Goal: Task Accomplishment & Management: Complete application form

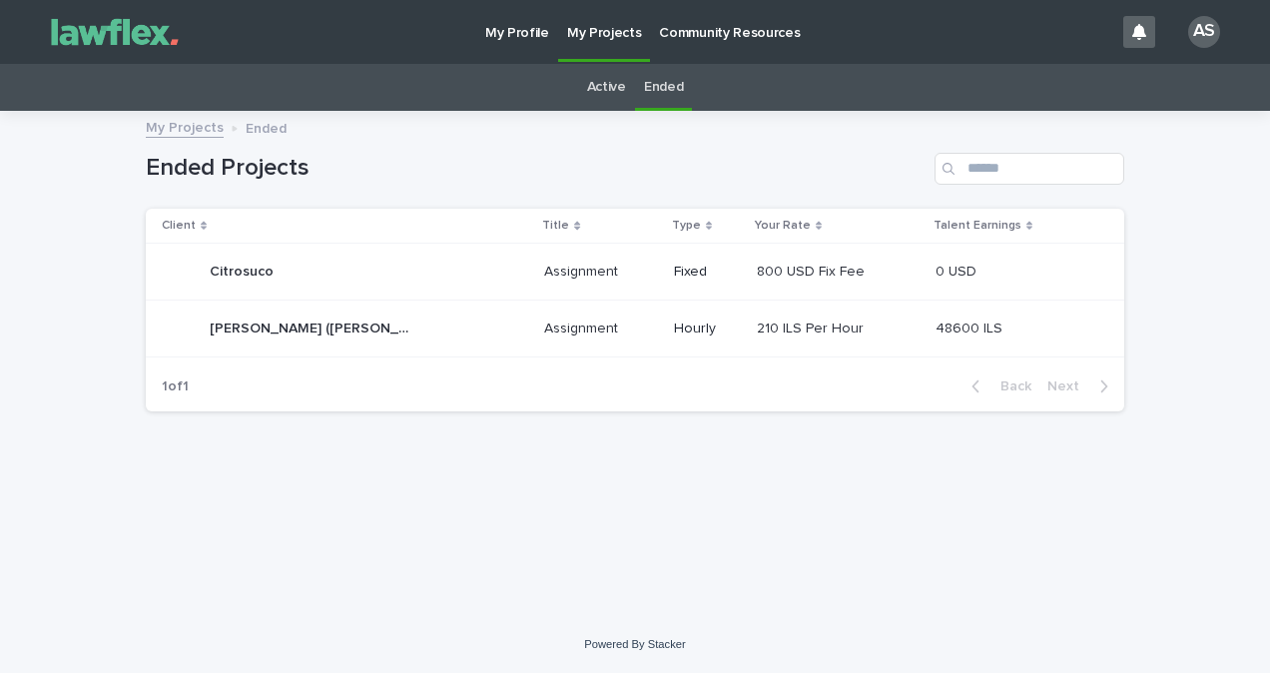
click at [765, 574] on div "Loading... Saving… Loading... Saving… Ended Projects Client Title Type Your Rat…" at bounding box center [635, 364] width 1270 height 503
click at [617, 78] on link "Active" at bounding box center [606, 87] width 39 height 47
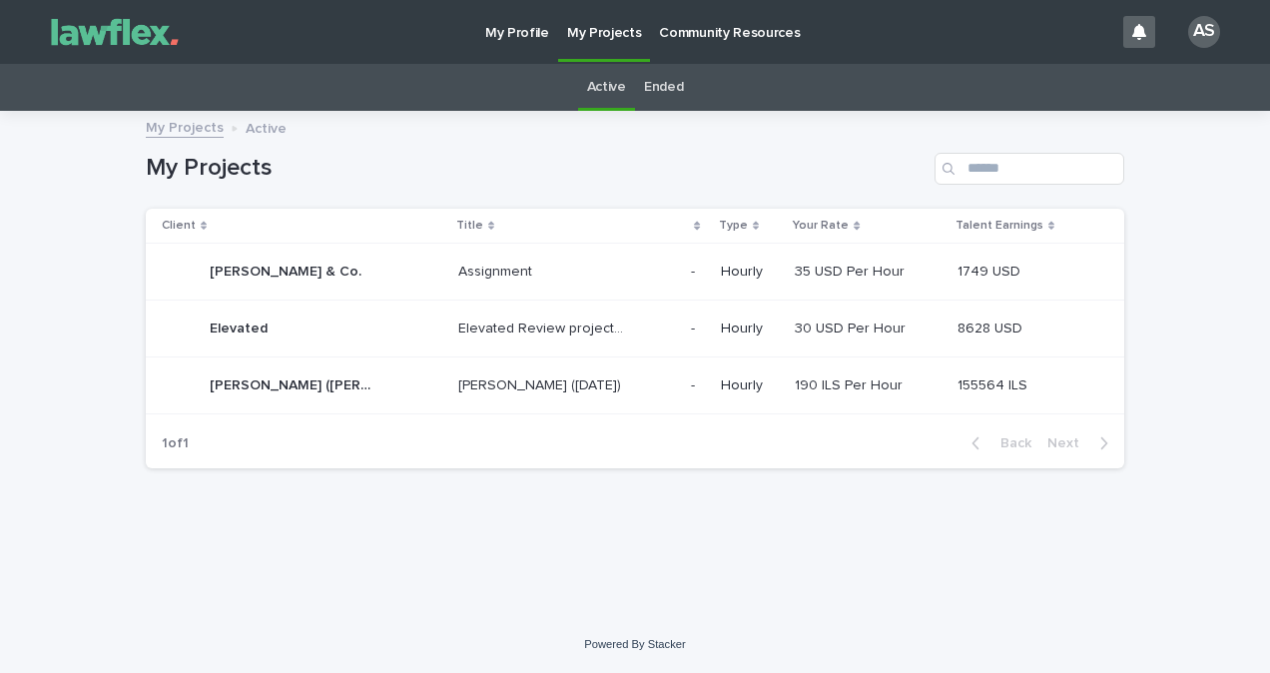
click at [553, 407] on td "[PERSON_NAME] ([DATE]) [PERSON_NAME] ([DATE])" at bounding box center [566, 385] width 233 height 57
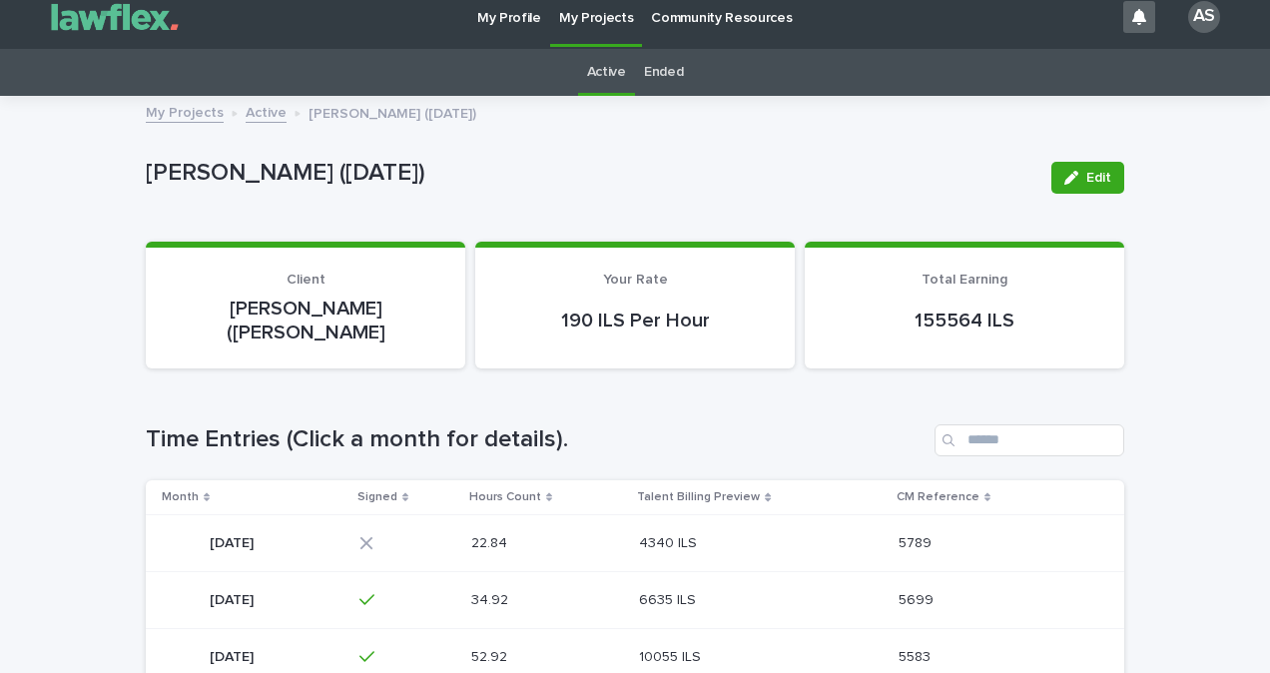
scroll to position [115, 0]
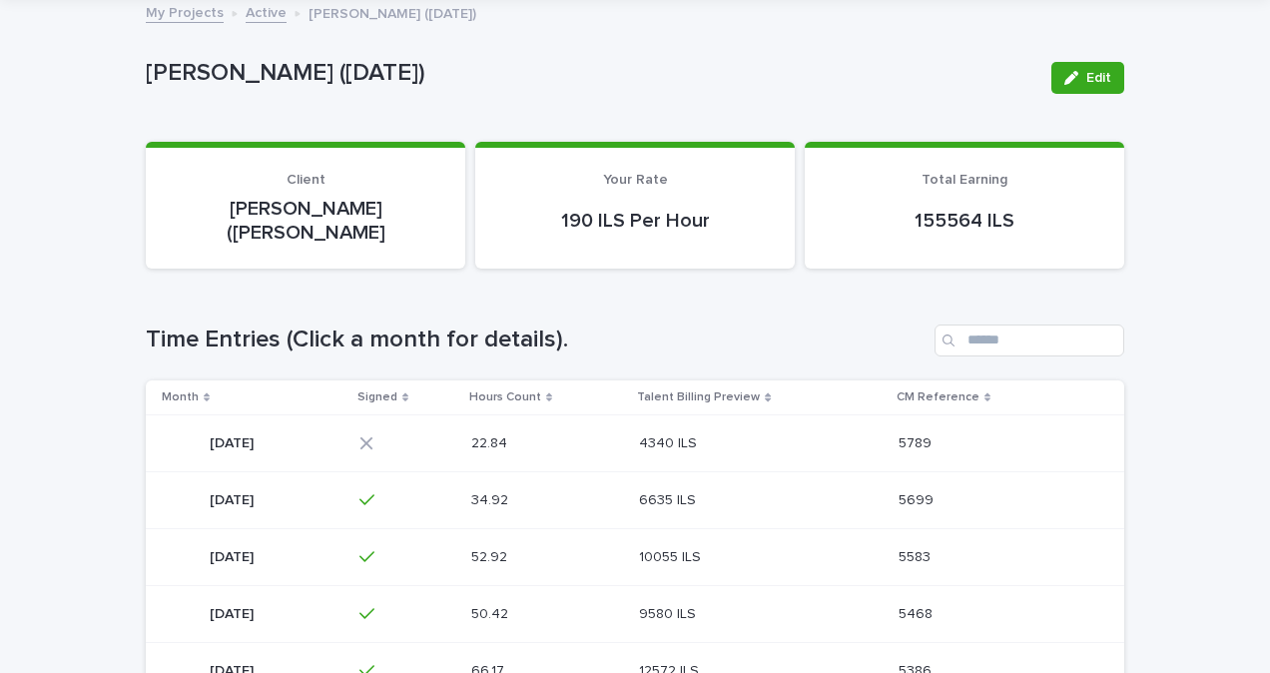
click at [701, 431] on p "4340 ILS" at bounding box center [670, 441] width 62 height 21
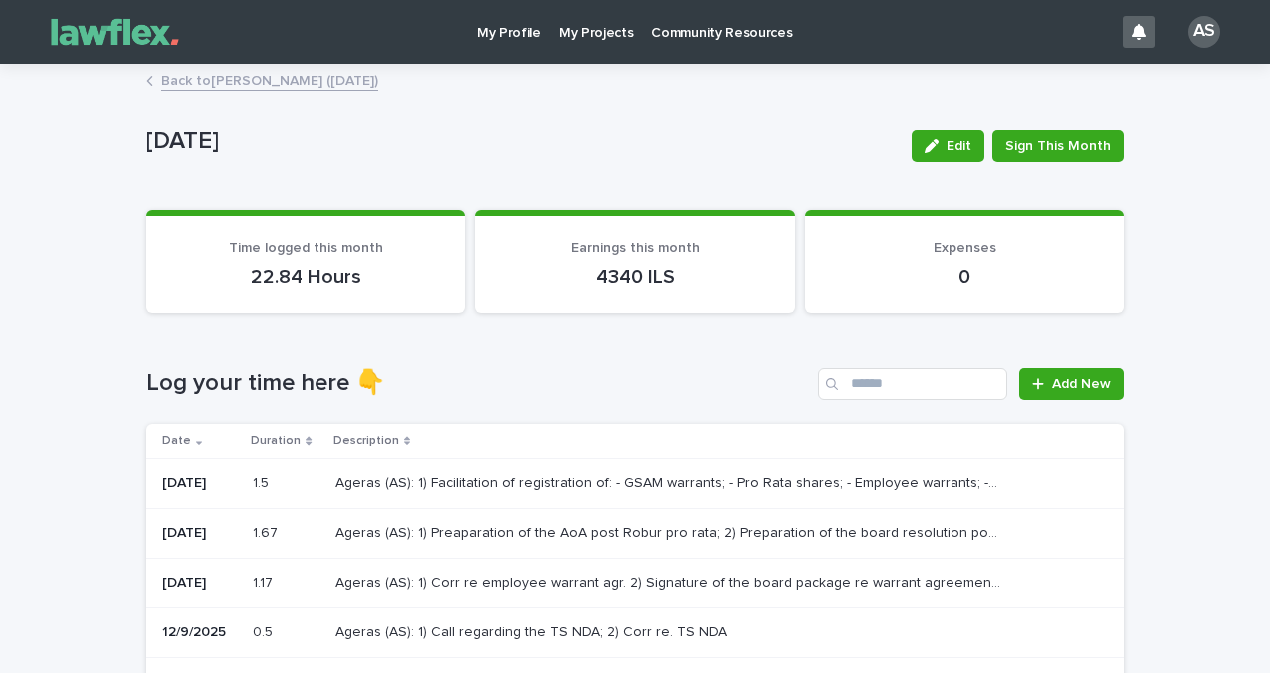
scroll to position [100, 0]
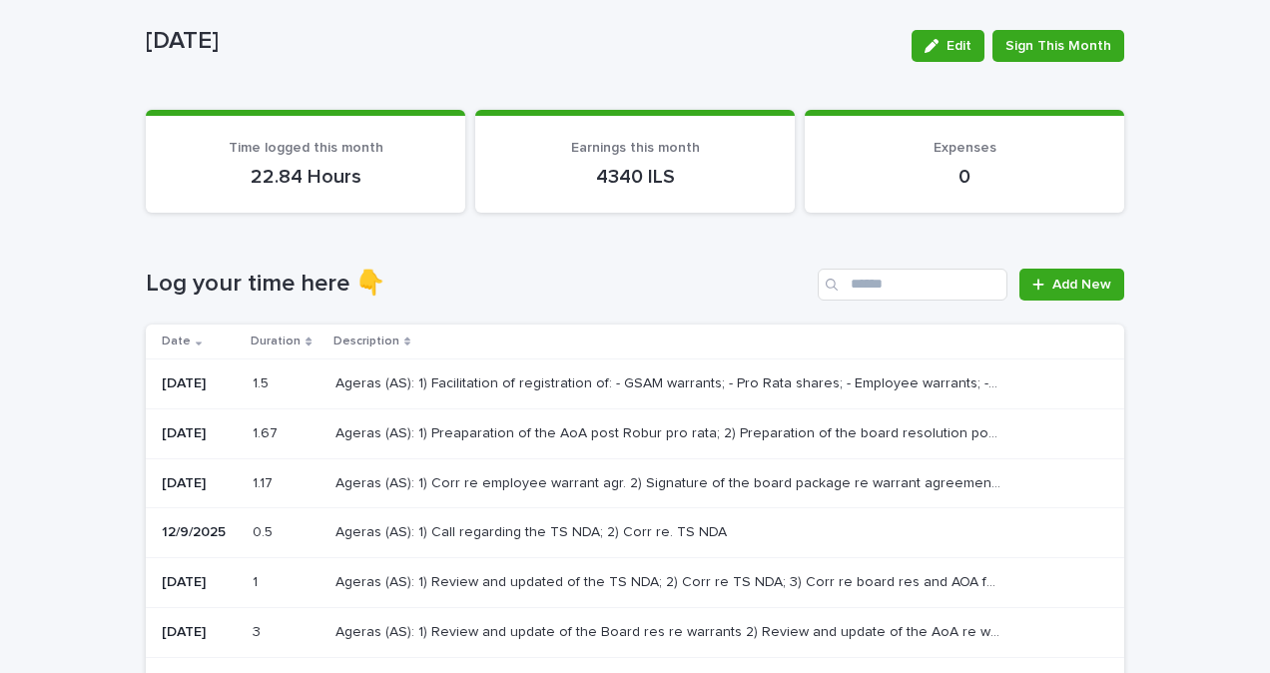
click at [414, 399] on div "Ageras (AS): 1) Facilitation of registration of: - GSAM warrants; - Pro Rata sh…" at bounding box center [713, 383] width 757 height 33
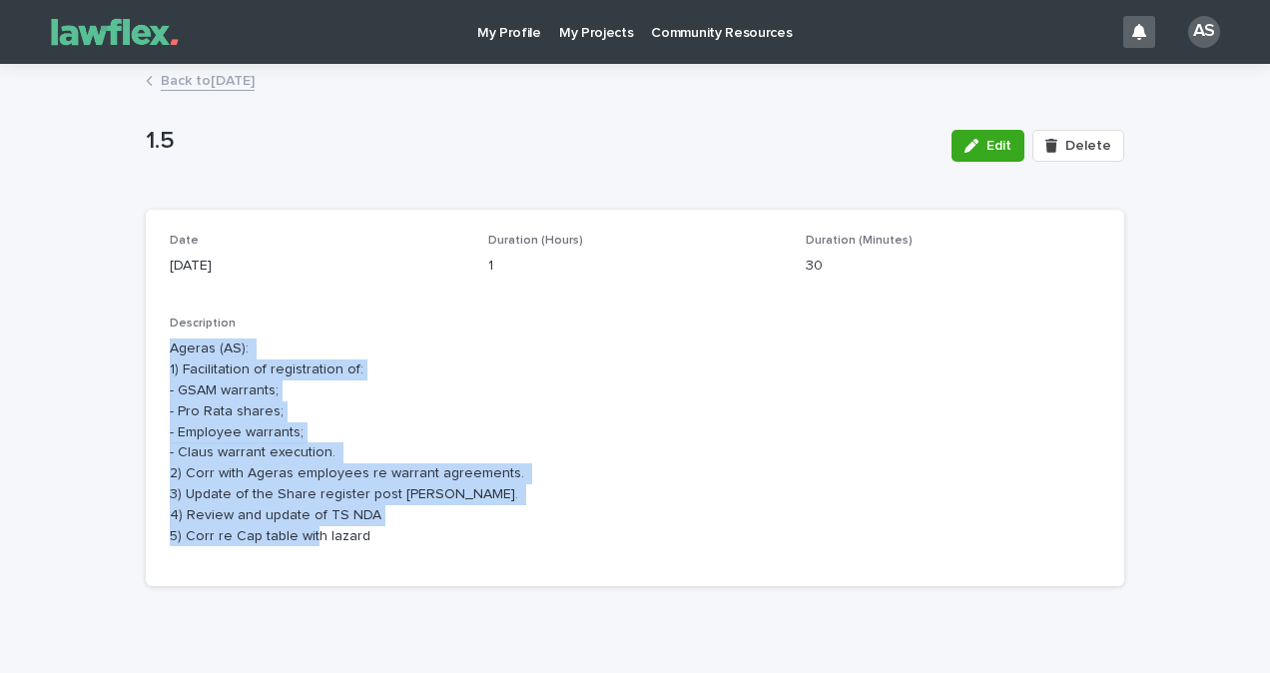
drag, startPoint x: 158, startPoint y: 345, endPoint x: 422, endPoint y: 533, distance: 324.4
click at [422, 533] on div "Date [DATE] Duration (Hours) 1 Duration (Minutes) 30 Description Ageras (AS): 1…" at bounding box center [635, 398] width 978 height 377
copy p "Ageras (AS): 1) Facilitation of registration of: - GSAM warrants; - Pro Rata sh…"
click at [246, 76] on link "Back to [DATE]" at bounding box center [208, 79] width 94 height 23
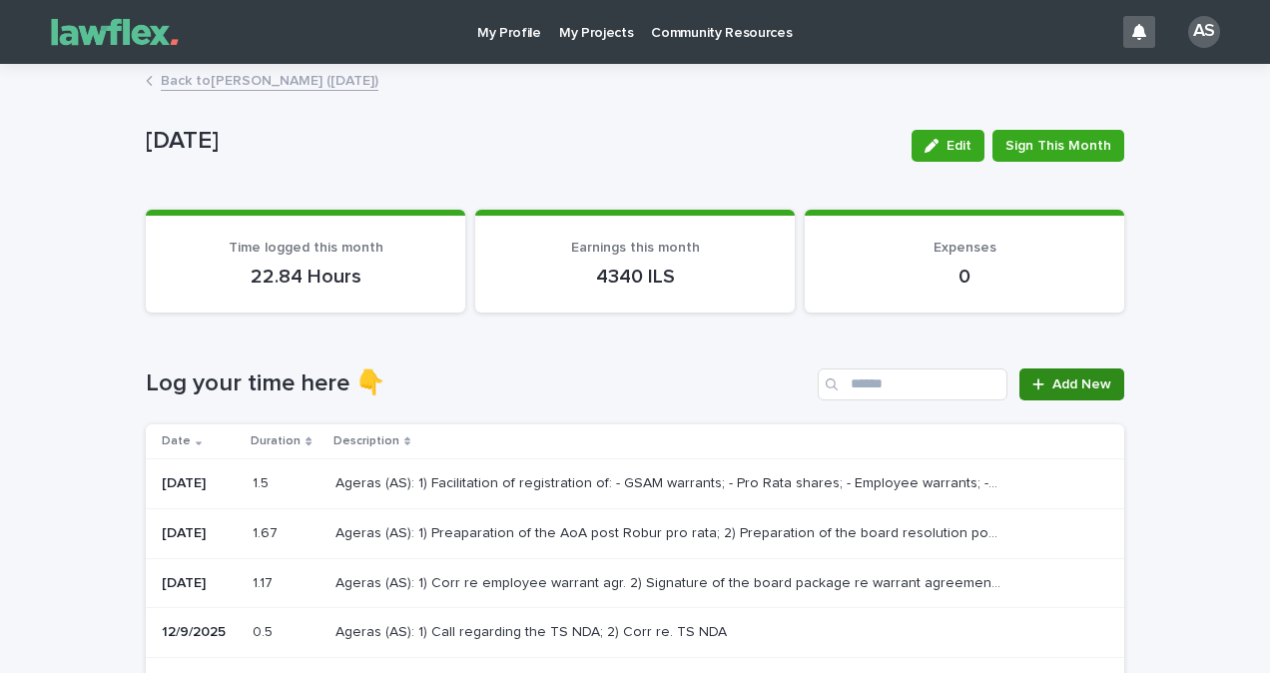
click at [1042, 392] on link "Add New" at bounding box center [1071, 384] width 105 height 32
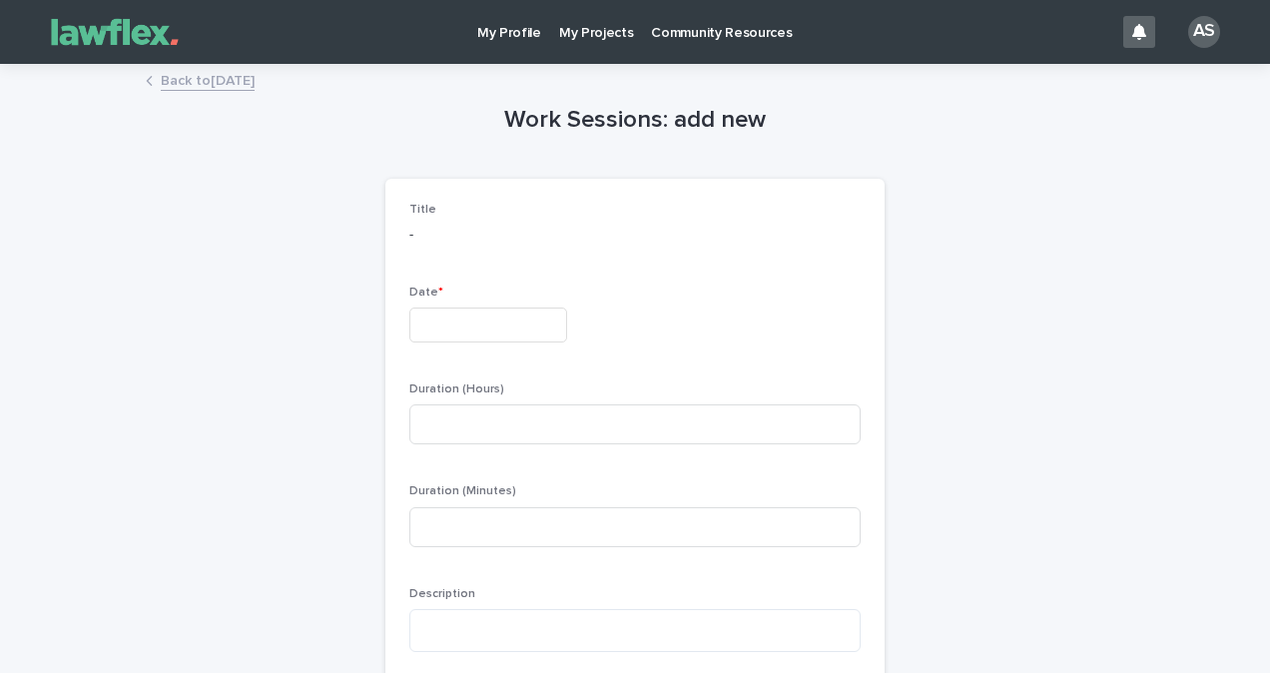
drag, startPoint x: 436, startPoint y: 307, endPoint x: 445, endPoint y: 341, distance: 35.1
click at [436, 307] on input "text" at bounding box center [488, 324] width 158 height 35
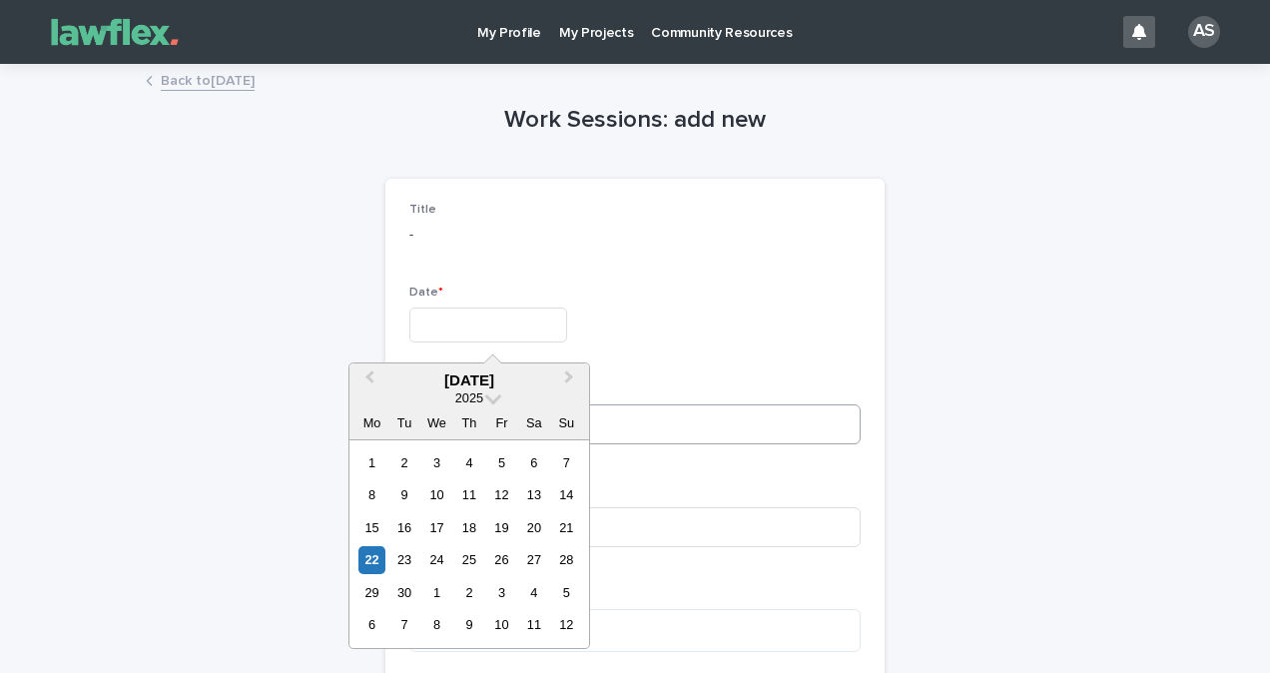
drag, startPoint x: 376, startPoint y: 561, endPoint x: 497, endPoint y: 439, distance: 171.5
click at [378, 562] on div "22" at bounding box center [371, 559] width 27 height 27
type input "*********"
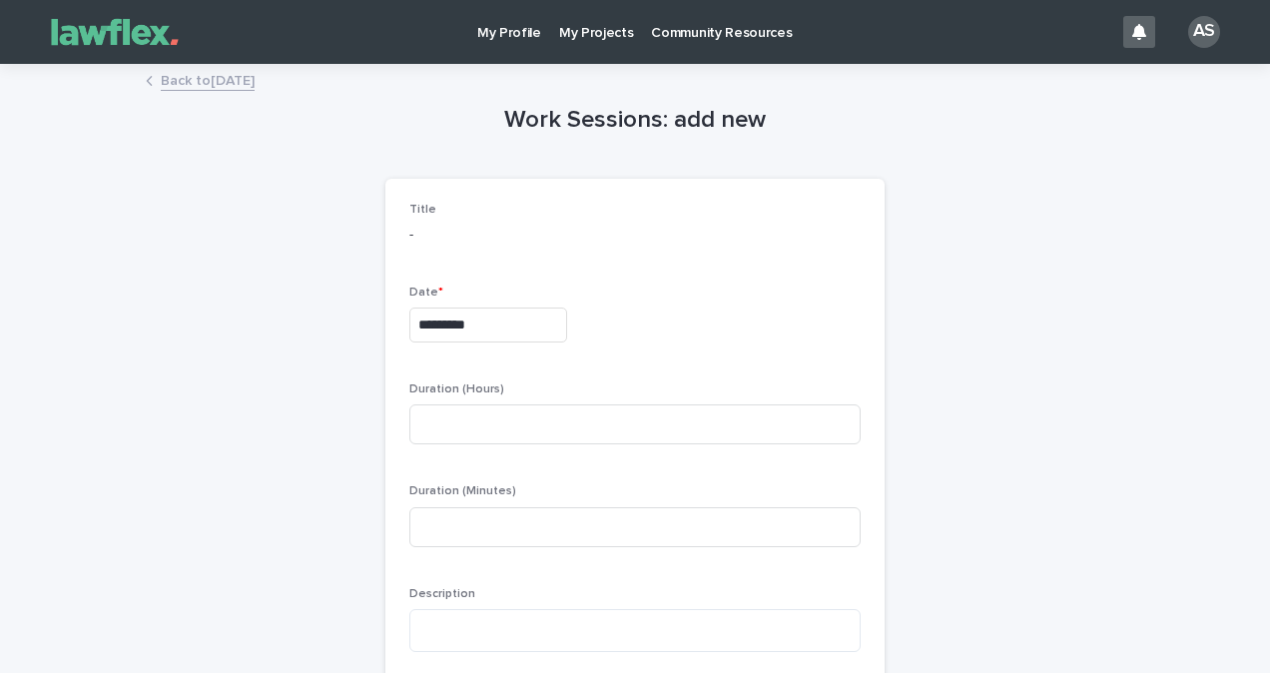
click at [522, 402] on div "Duration (Hours)" at bounding box center [634, 421] width 451 height 78
click at [522, 458] on div "Duration (Hours)" at bounding box center [634, 421] width 451 height 78
click at [523, 433] on input at bounding box center [634, 424] width 451 height 40
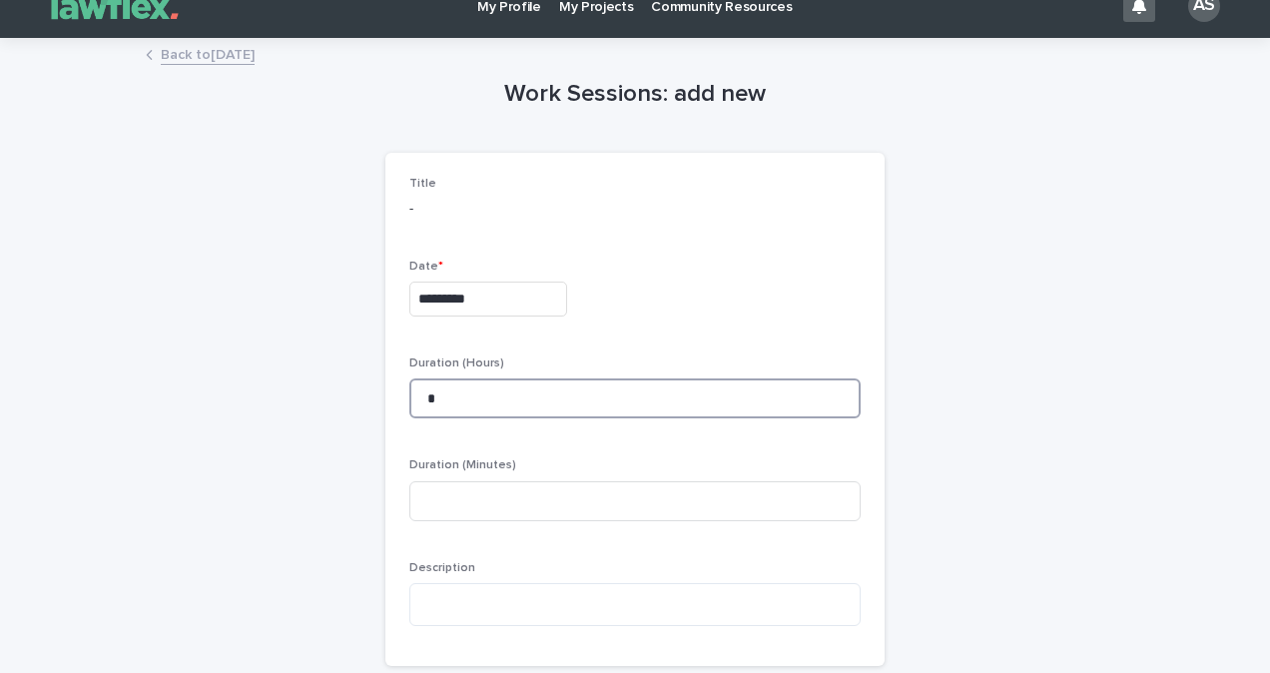
scroll to position [200, 0]
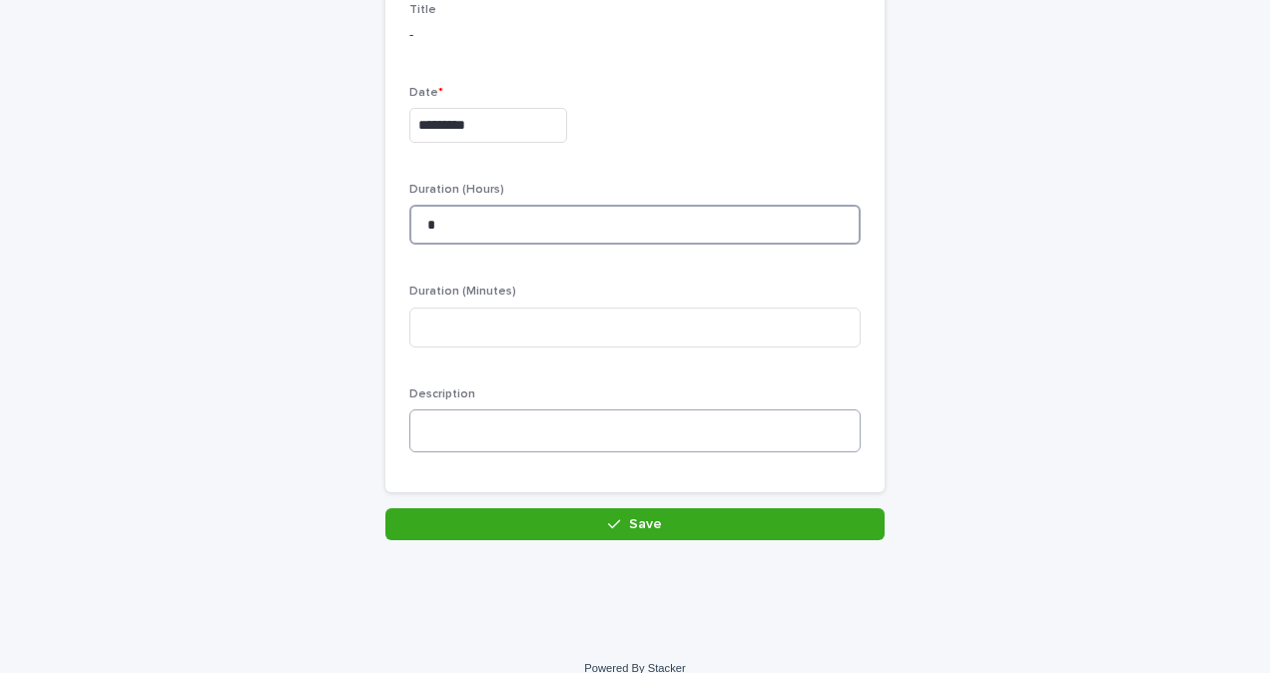
type input "*"
click at [514, 413] on textarea at bounding box center [634, 430] width 451 height 43
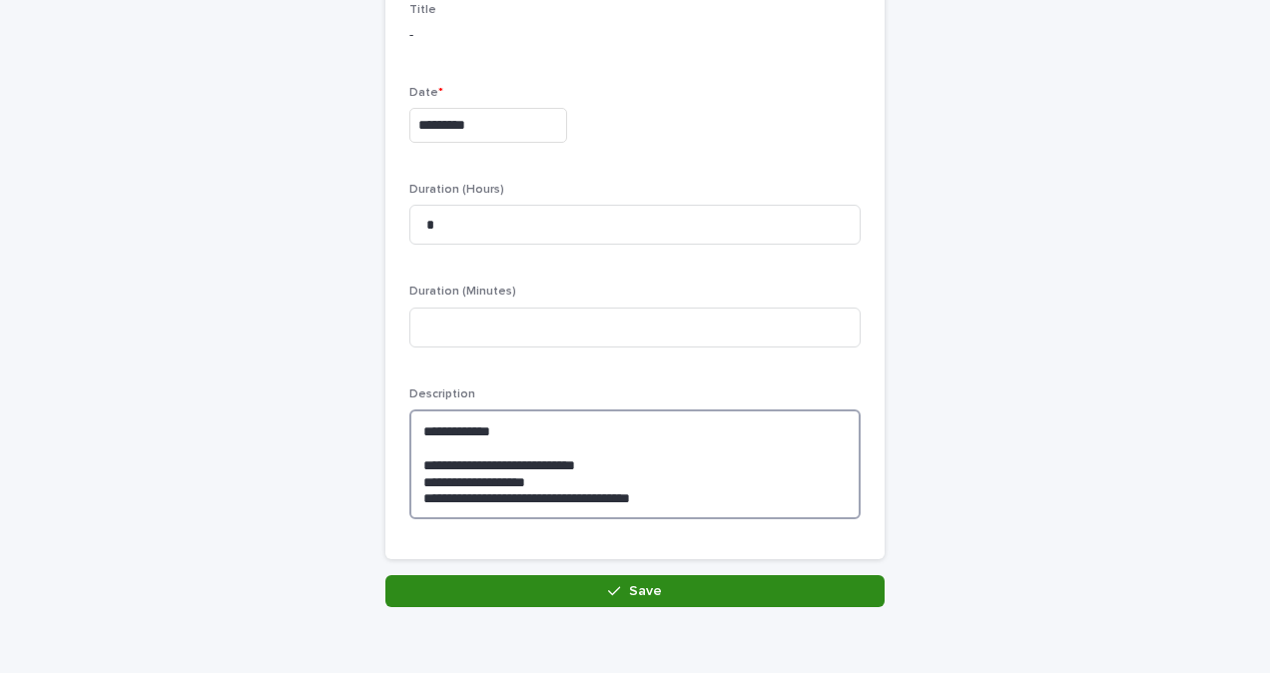
type textarea "**********"
click at [482, 589] on button "Save" at bounding box center [634, 591] width 499 height 32
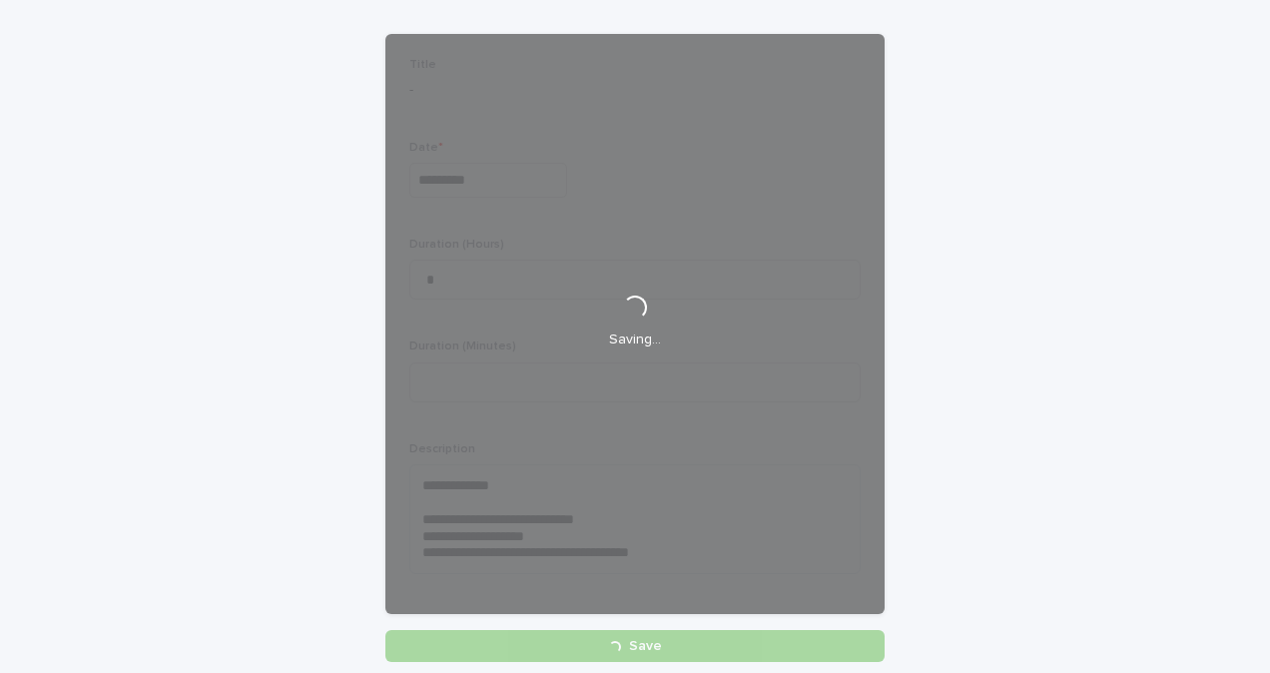
scroll to position [0, 0]
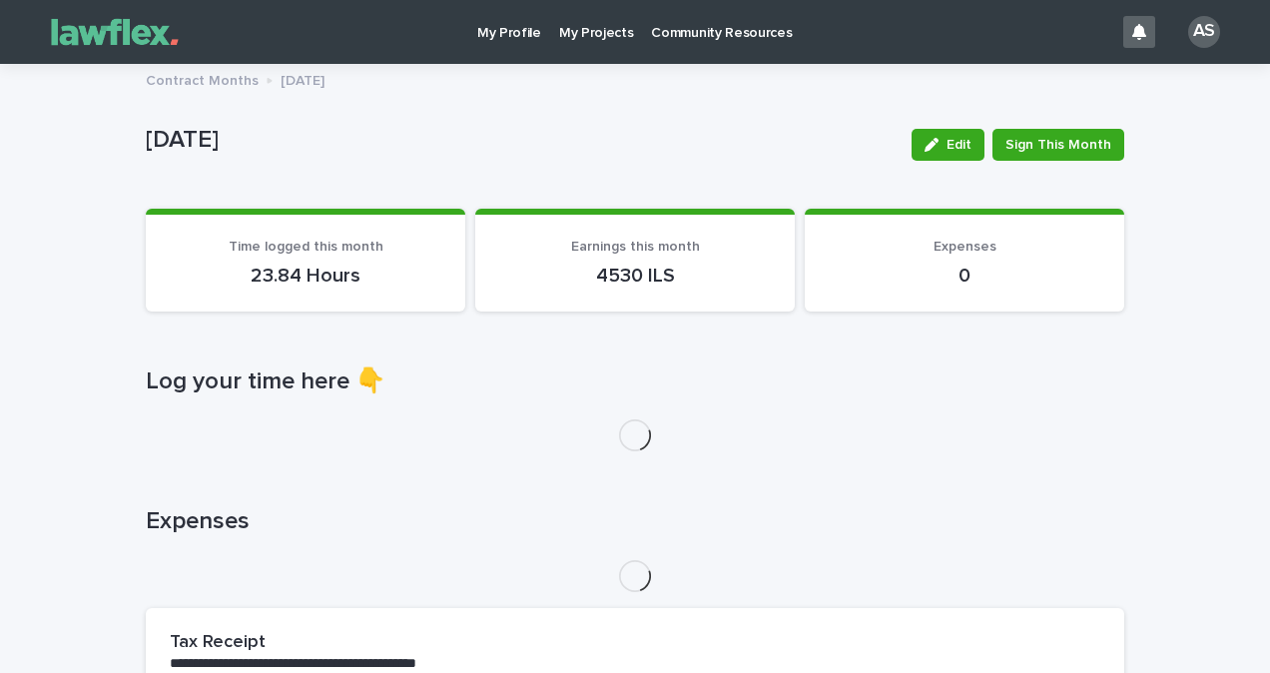
click at [600, 14] on p "My Projects" at bounding box center [596, 21] width 75 height 42
